Goal: Task Accomplishment & Management: Manage account settings

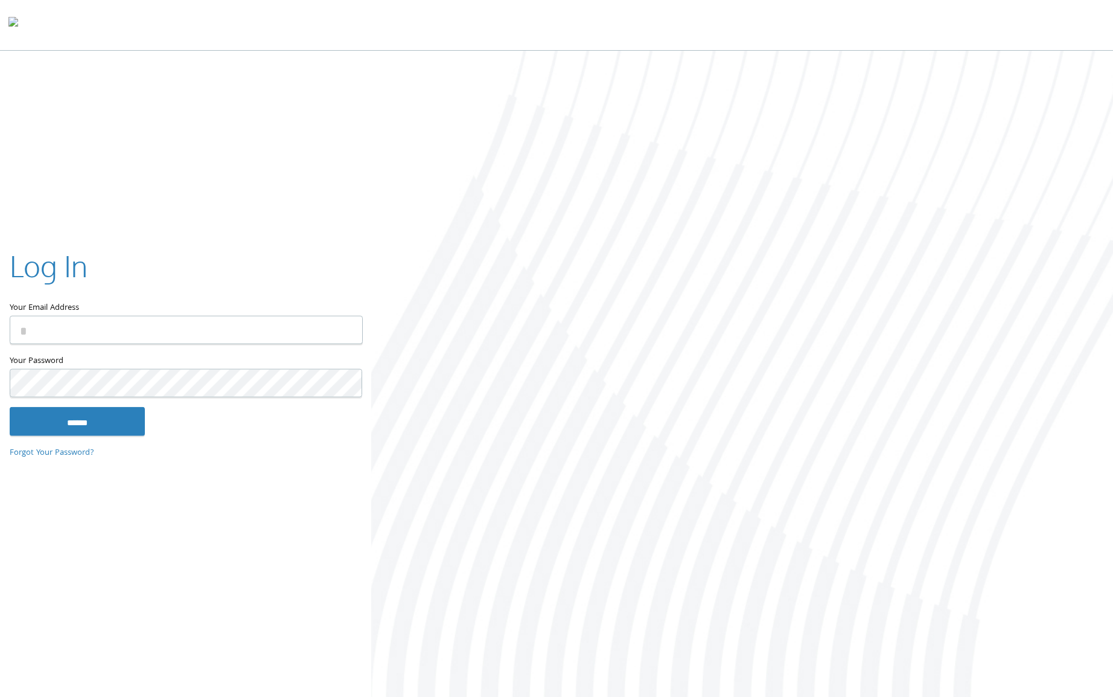
type input "**********"
click at [81, 424] on input "******" at bounding box center [77, 420] width 135 height 29
type input "**********"
